Goal: Information Seeking & Learning: Learn about a topic

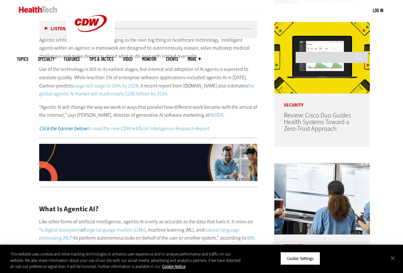
scroll to position [382, 0]
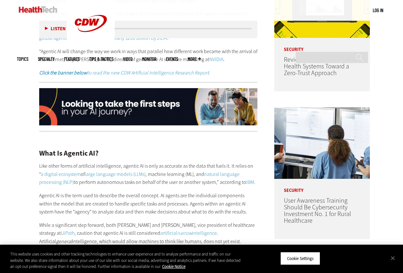
click at [363, 264] on div "Cookie Settings" at bounding box center [302, 259] width 121 height 23
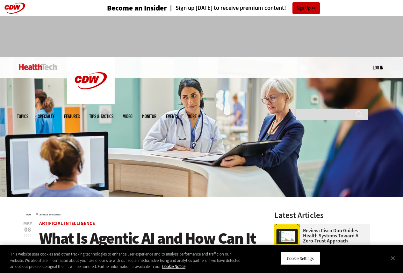
click at [54, 140] on img at bounding box center [201, 127] width 403 height 140
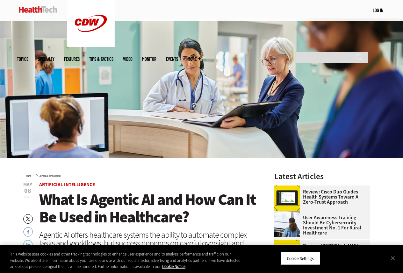
scroll to position [229, 0]
